Goal: Task Accomplishment & Management: Use online tool/utility

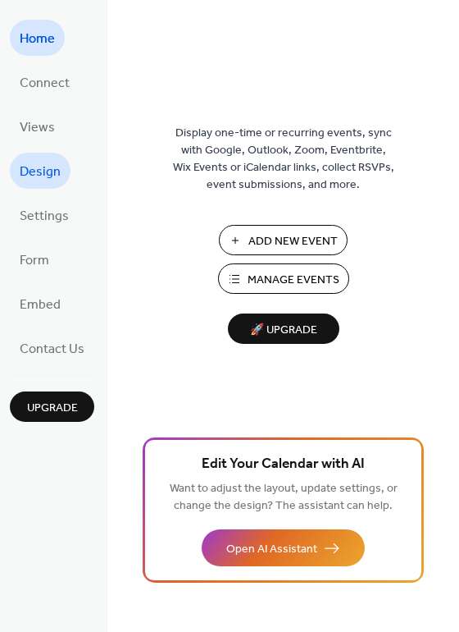
click at [48, 172] on span "Design" at bounding box center [40, 172] width 41 height 26
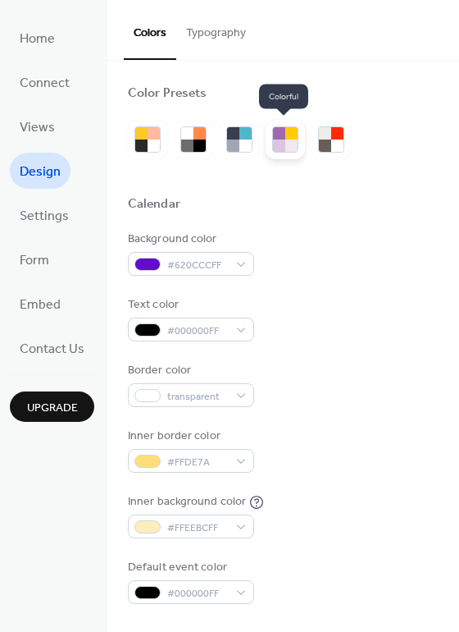
click at [286, 149] on div at bounding box center [292, 145] width 12 height 12
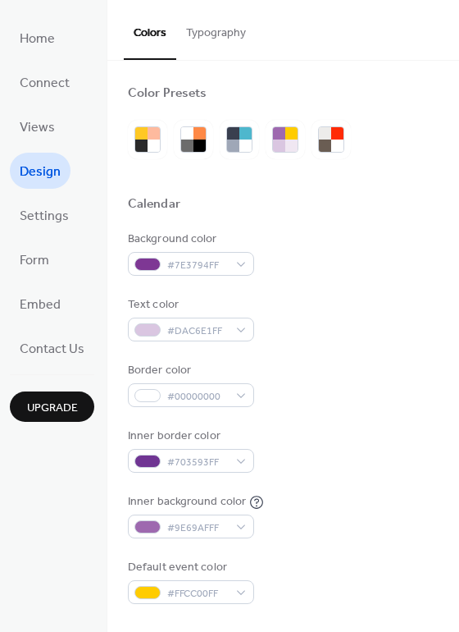
click at [214, 30] on button "Typography" at bounding box center [216, 29] width 80 height 58
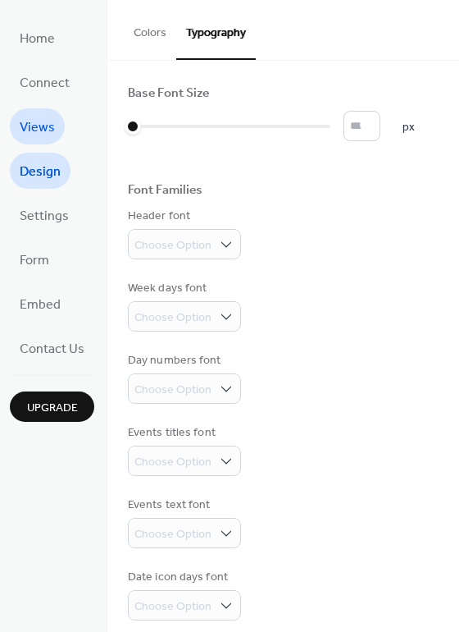
click at [49, 125] on span "Views" at bounding box center [37, 128] width 35 height 26
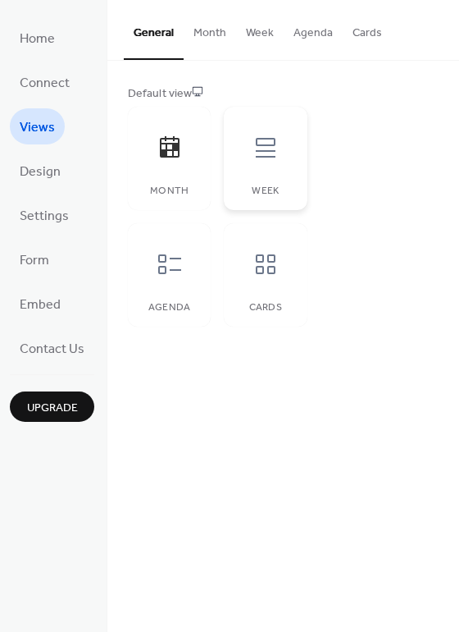
click at [255, 163] on div at bounding box center [265, 147] width 49 height 49
click at [157, 283] on div at bounding box center [169, 264] width 49 height 49
click at [263, 282] on div at bounding box center [265, 264] width 49 height 49
click at [253, 153] on icon at bounding box center [266, 148] width 26 height 26
click at [51, 84] on span "Connect" at bounding box center [45, 84] width 50 height 26
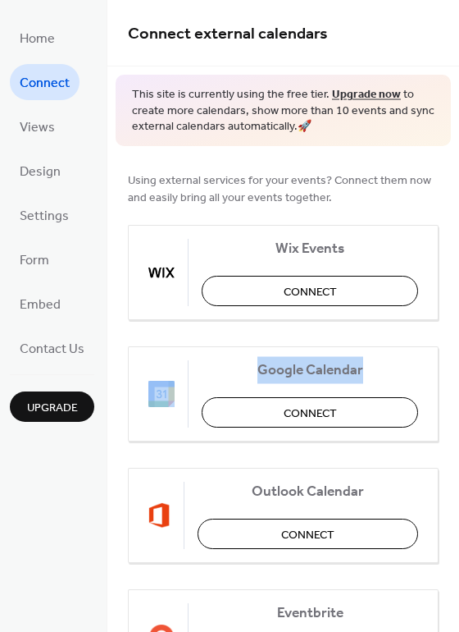
drag, startPoint x: 452, startPoint y: 281, endPoint x: 450, endPoint y: 362, distance: 80.4
click at [450, 362] on div "Using external services for your events? Connect them now and easily bring all …" at bounding box center [283, 549] width 352 height 806
click at [453, 355] on div "Using external services for your events? Connect them now and easily bring all …" at bounding box center [283, 549] width 352 height 806
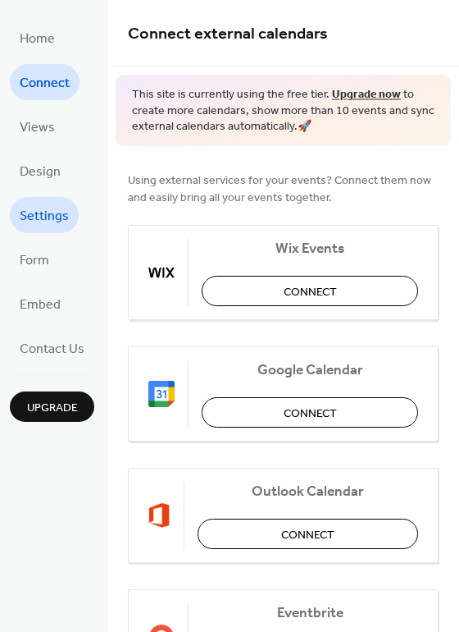
click at [48, 222] on span "Settings" at bounding box center [44, 216] width 49 height 26
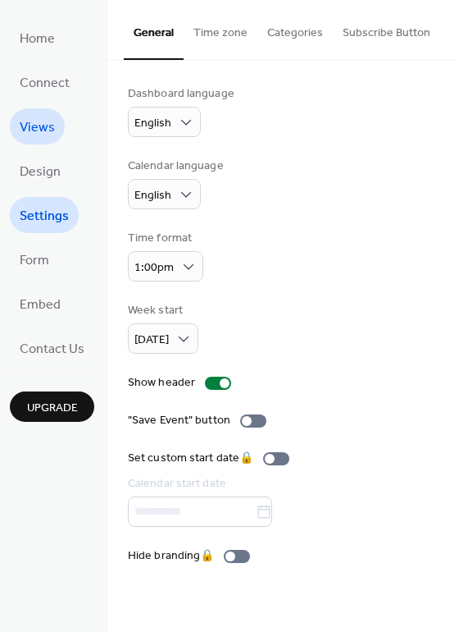
click at [38, 130] on span "Views" at bounding box center [37, 128] width 35 height 26
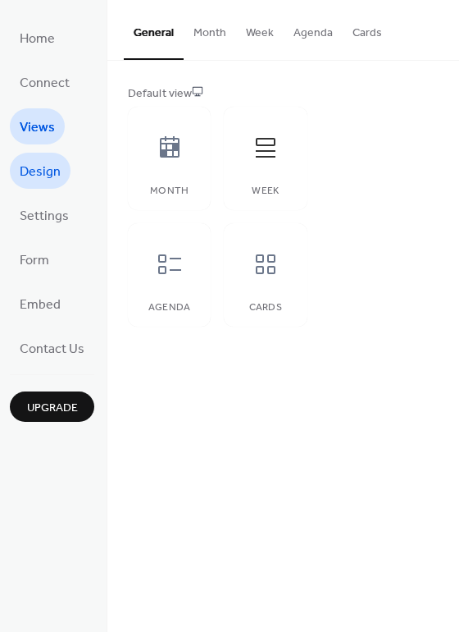
click at [36, 171] on span "Design" at bounding box center [40, 172] width 41 height 26
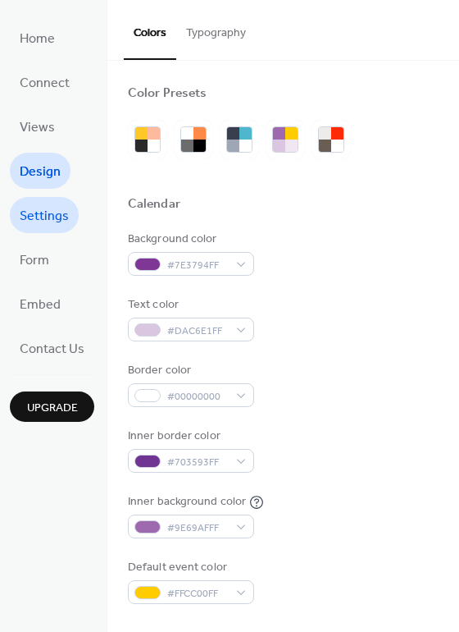
click at [43, 210] on span "Settings" at bounding box center [44, 216] width 49 height 26
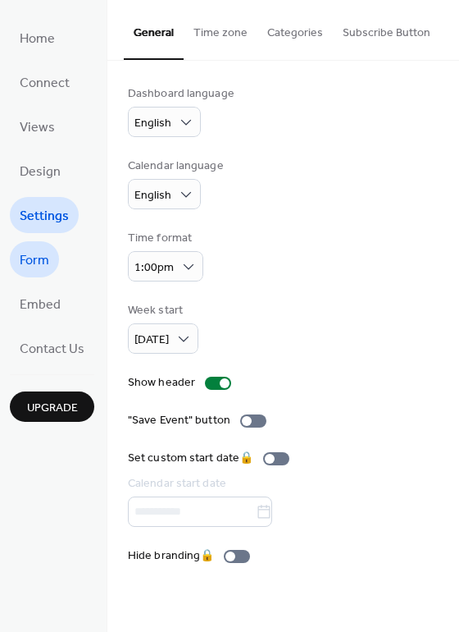
click at [34, 264] on span "Form" at bounding box center [35, 261] width 30 height 26
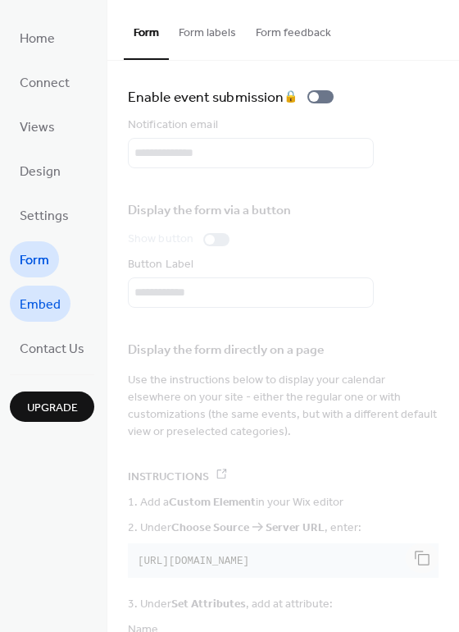
click at [45, 303] on span "Embed" at bounding box center [40, 305] width 41 height 26
